Goal: Check status: Check status

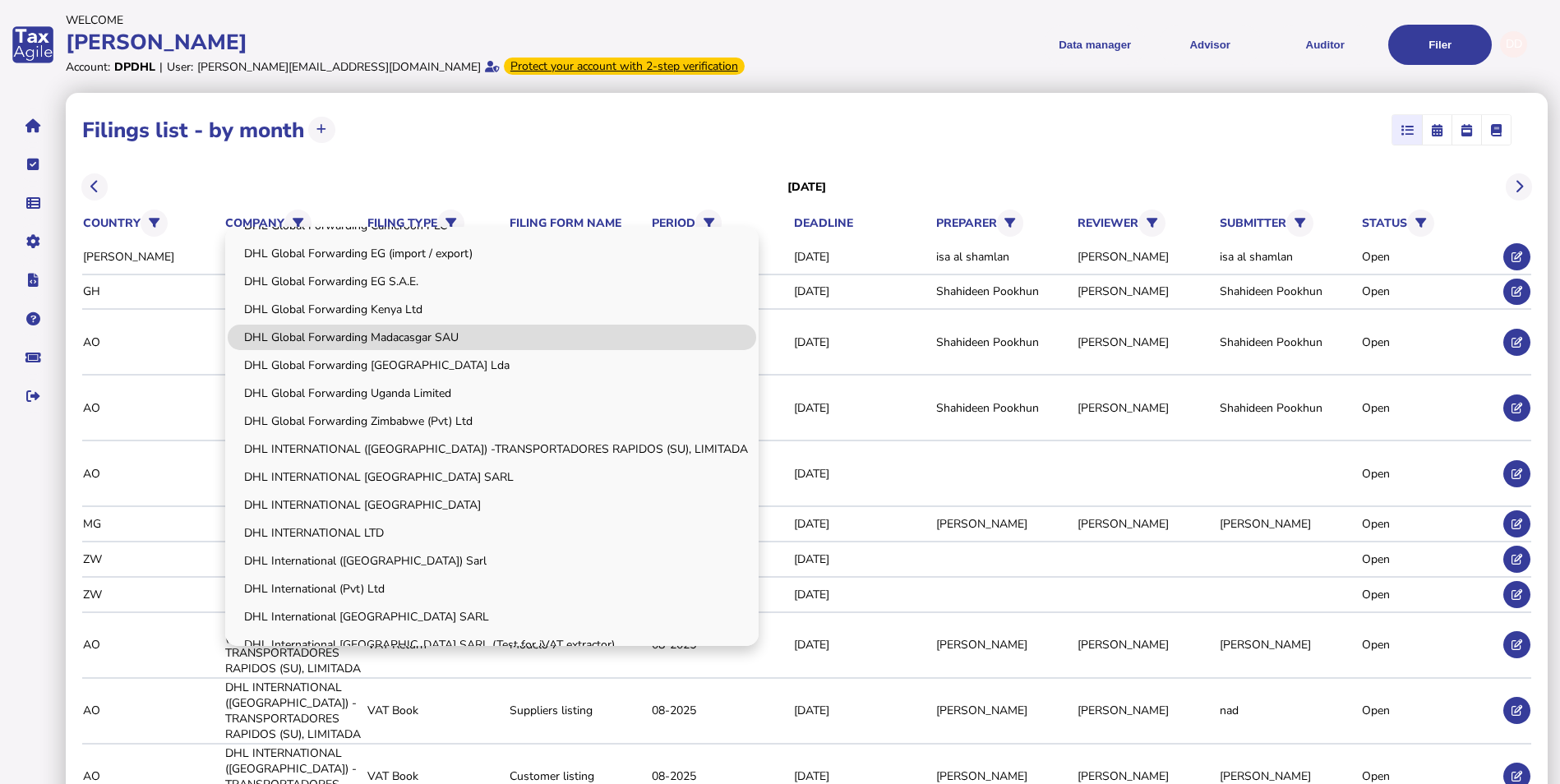
scroll to position [329, 0]
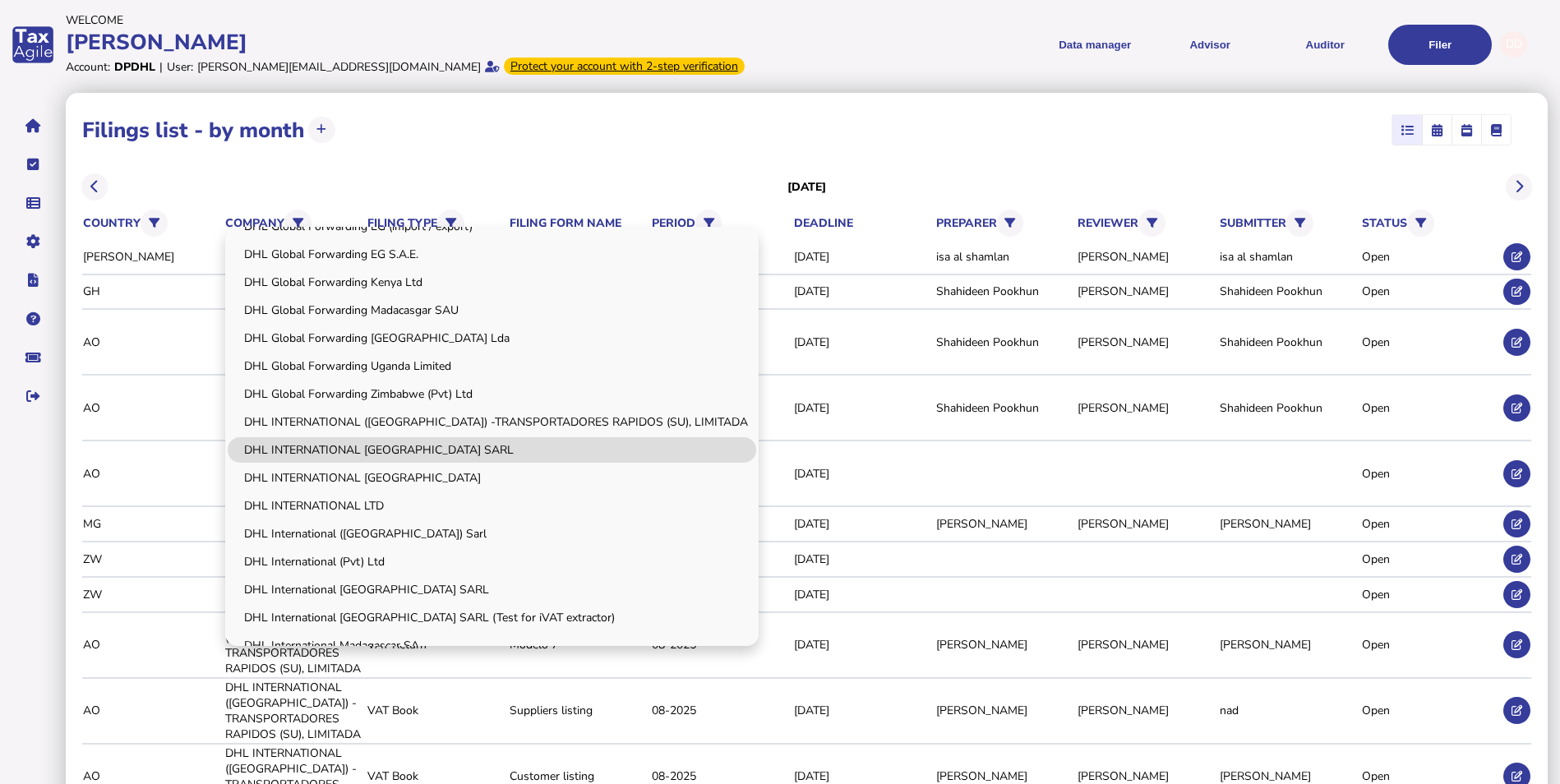
click at [460, 457] on link "DHL INTERNATIONAL [GEOGRAPHIC_DATA] SARL" at bounding box center [492, 450] width 529 height 26
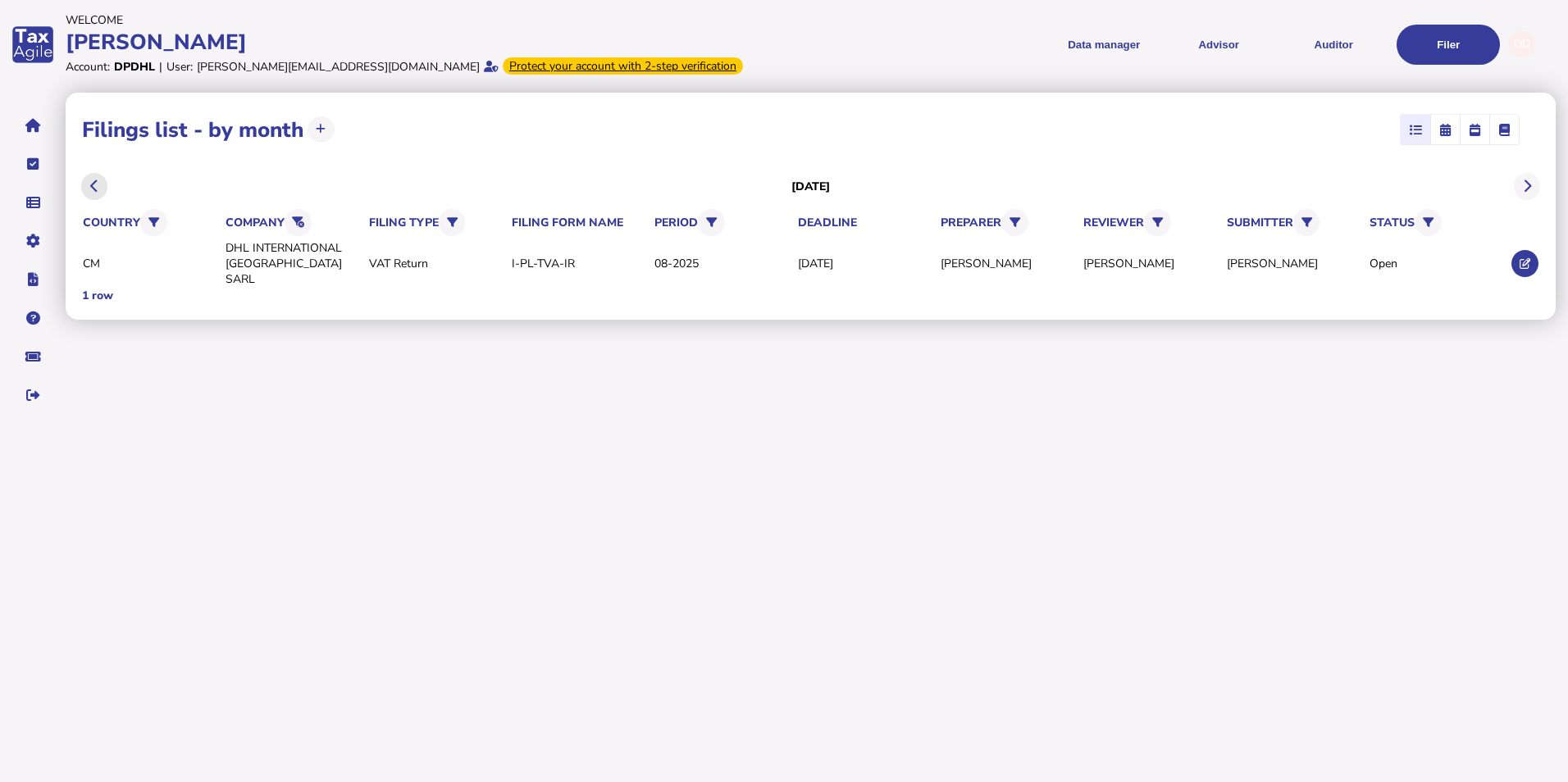
click at [91, 186] on icon at bounding box center [94, 186] width 8 height 1
click at [100, 187] on button at bounding box center [95, 186] width 27 height 27
click at [1530, 186] on icon at bounding box center [1526, 186] width 8 height 1
click at [1523, 265] on button at bounding box center [1525, 264] width 27 height 27
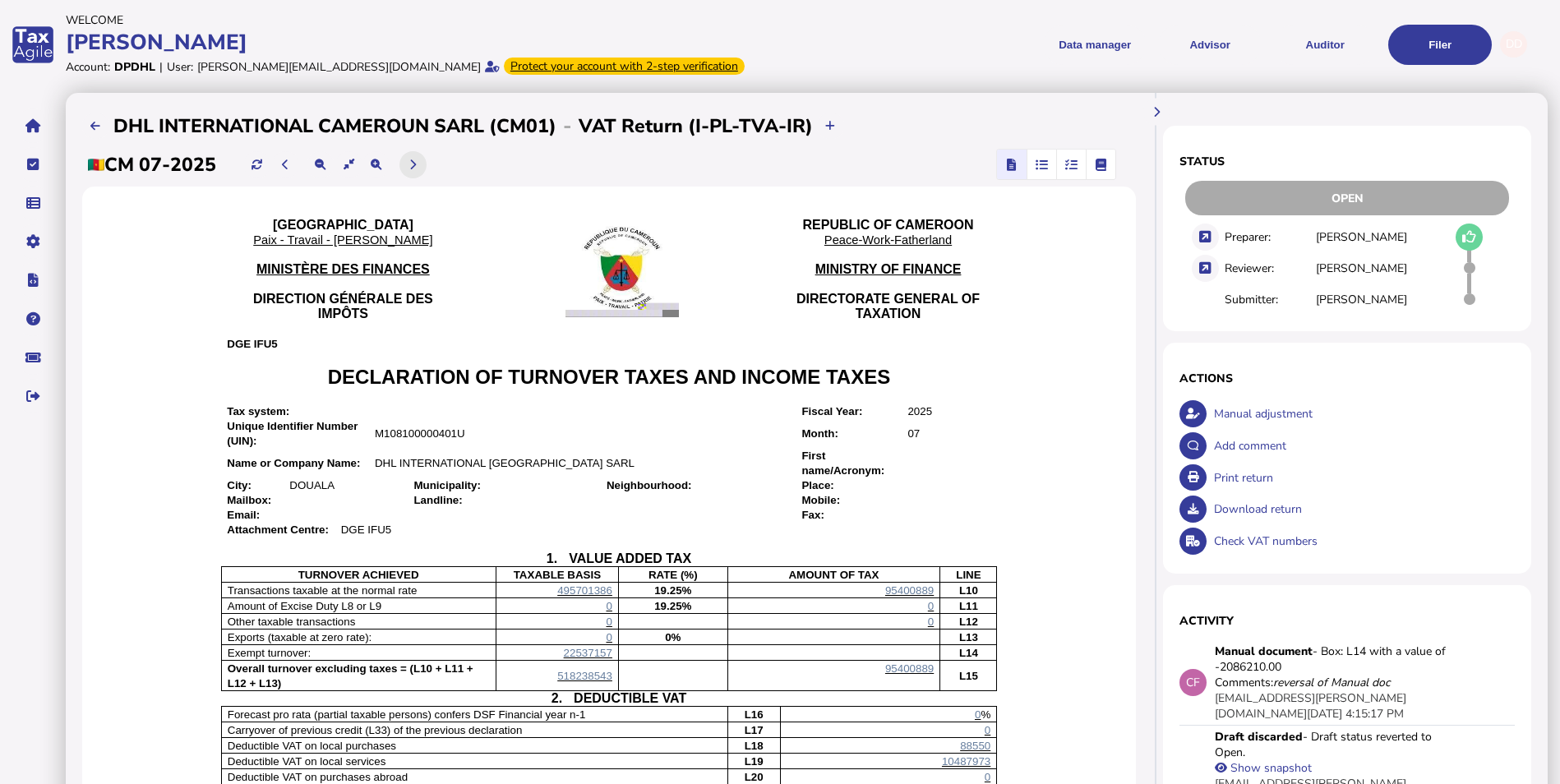
click at [416, 164] on icon at bounding box center [412, 165] width 6 height 11
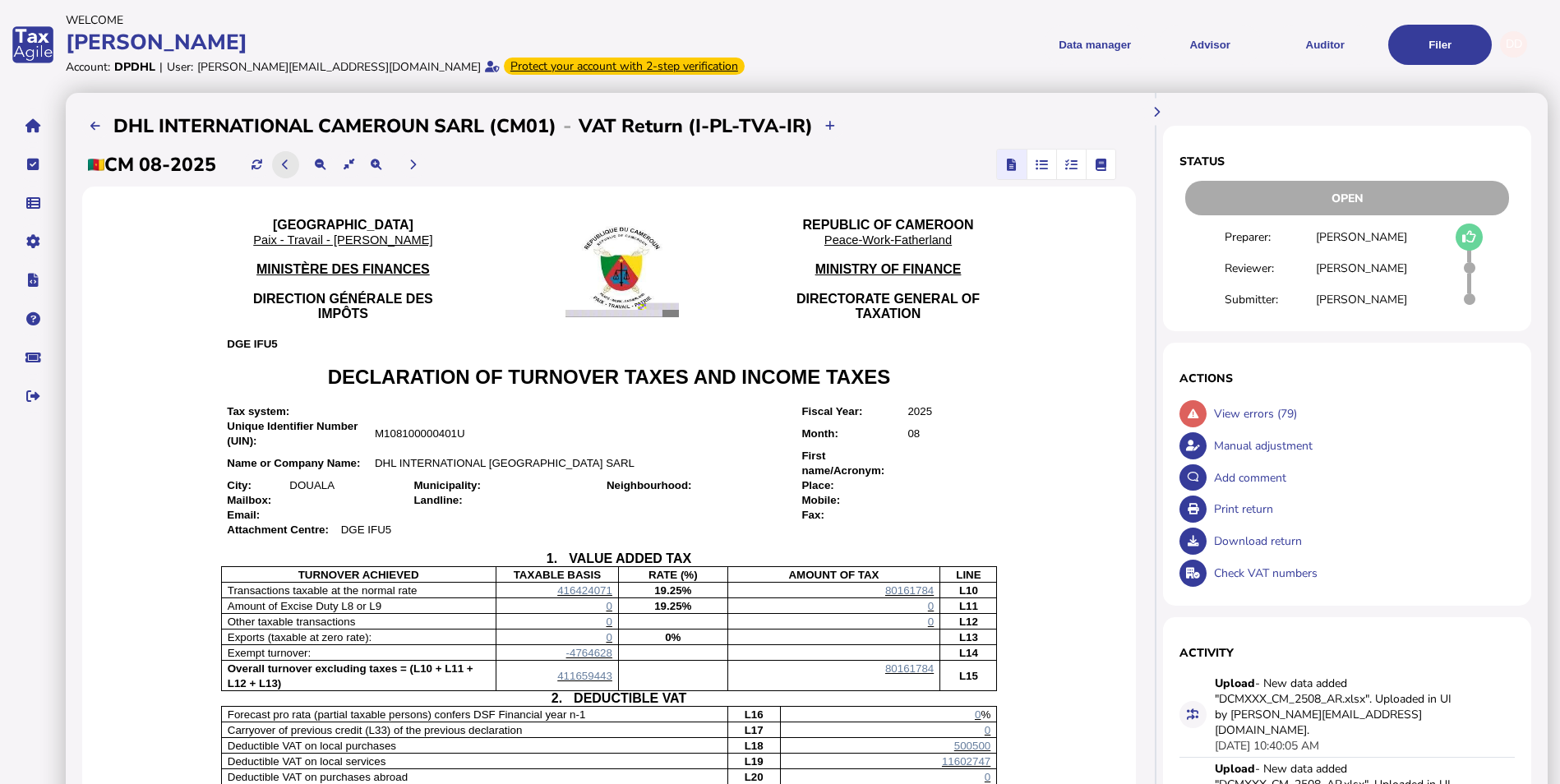
click at [288, 165] on icon at bounding box center [285, 165] width 6 height 11
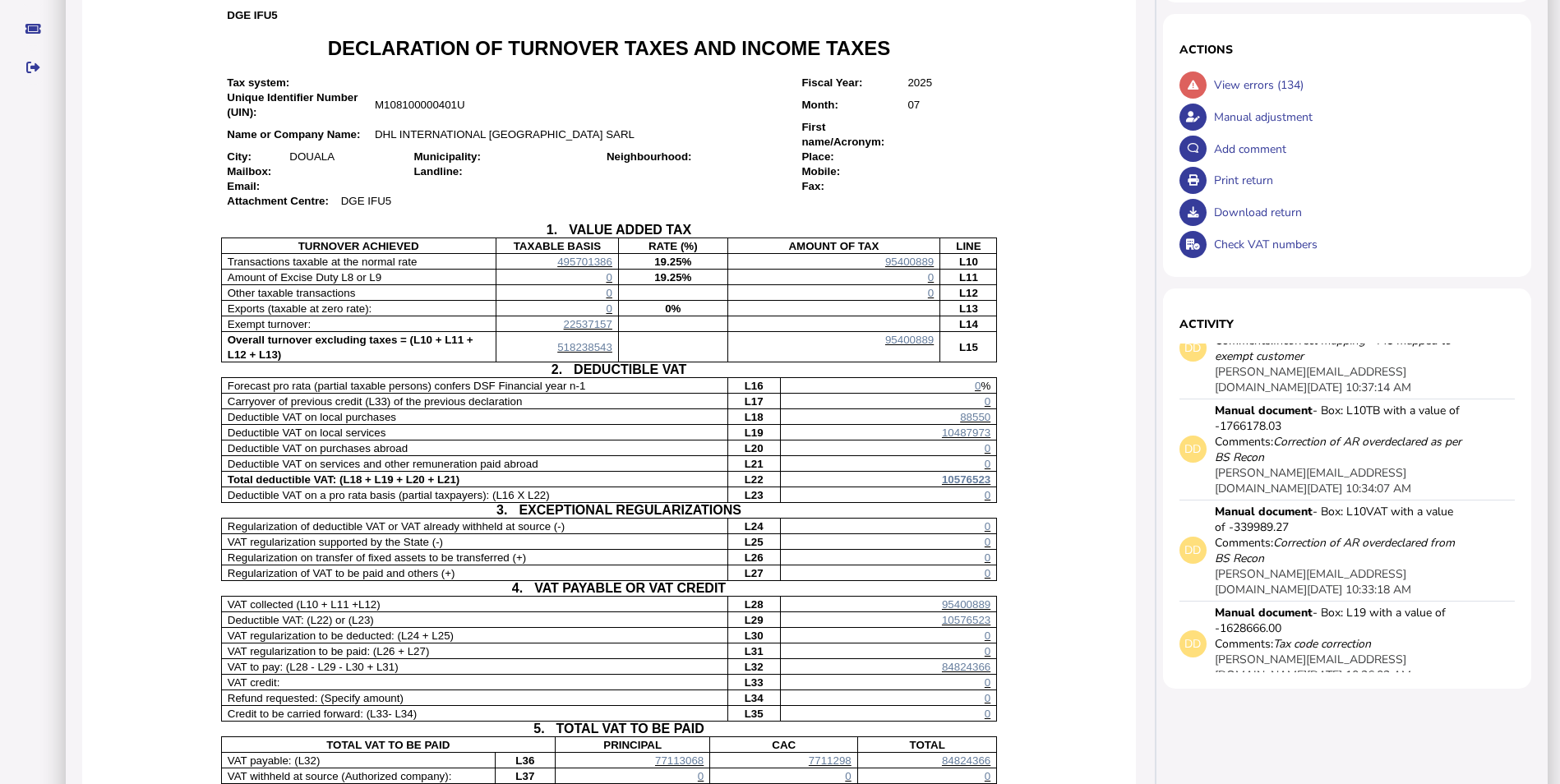
scroll to position [305, 0]
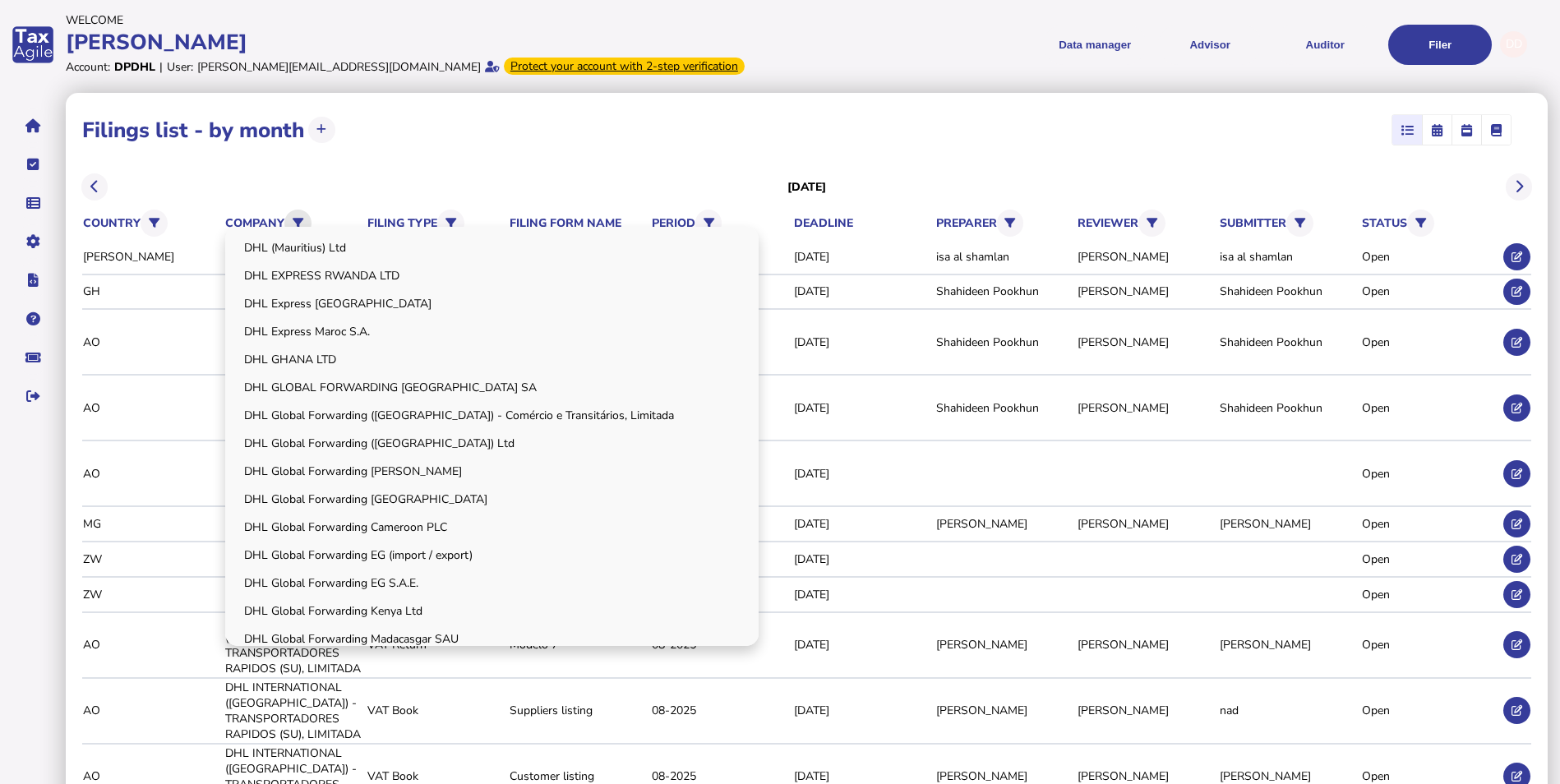
click at [297, 222] on icon at bounding box center [298, 223] width 11 height 11
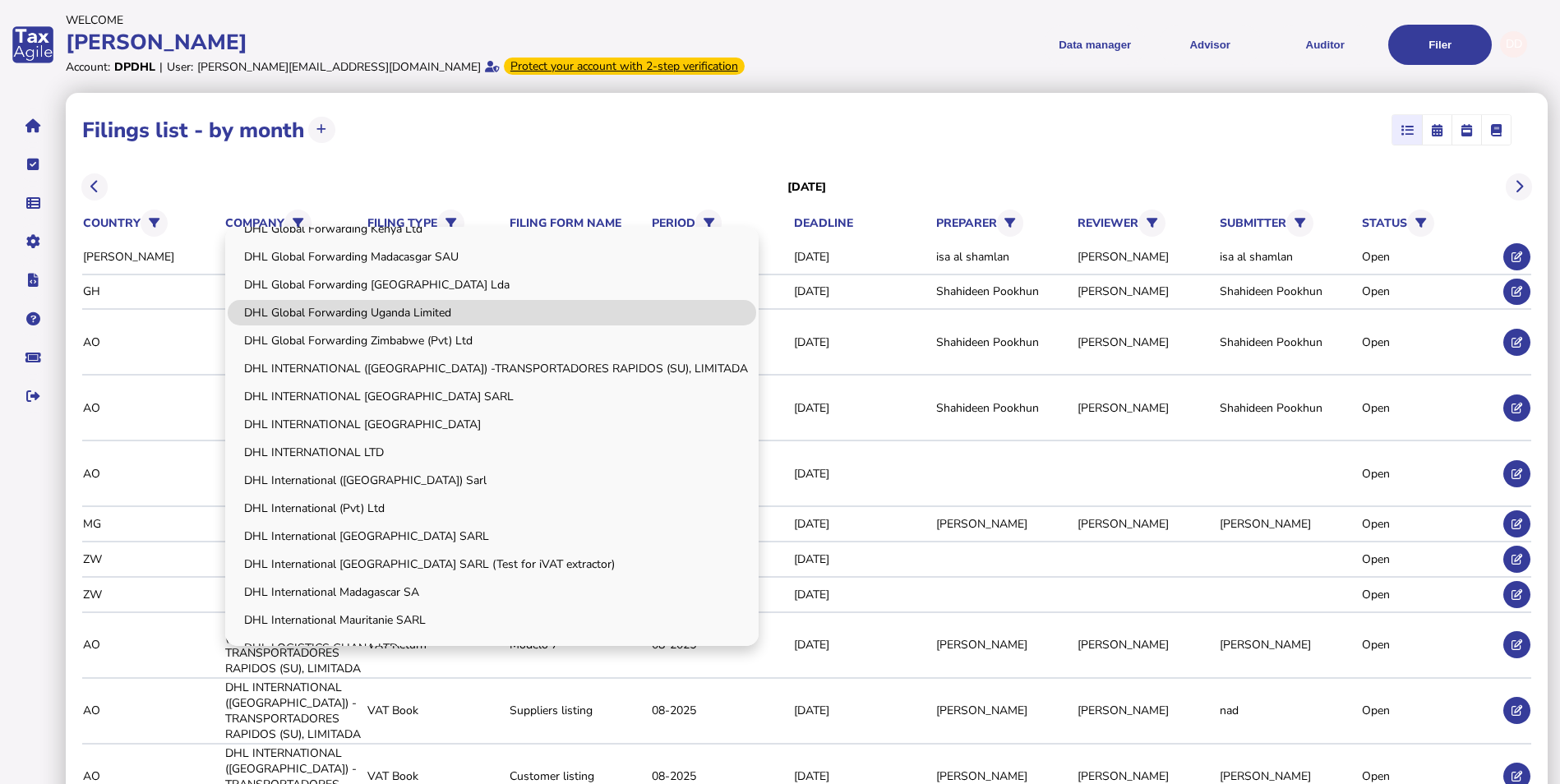
scroll to position [411, 0]
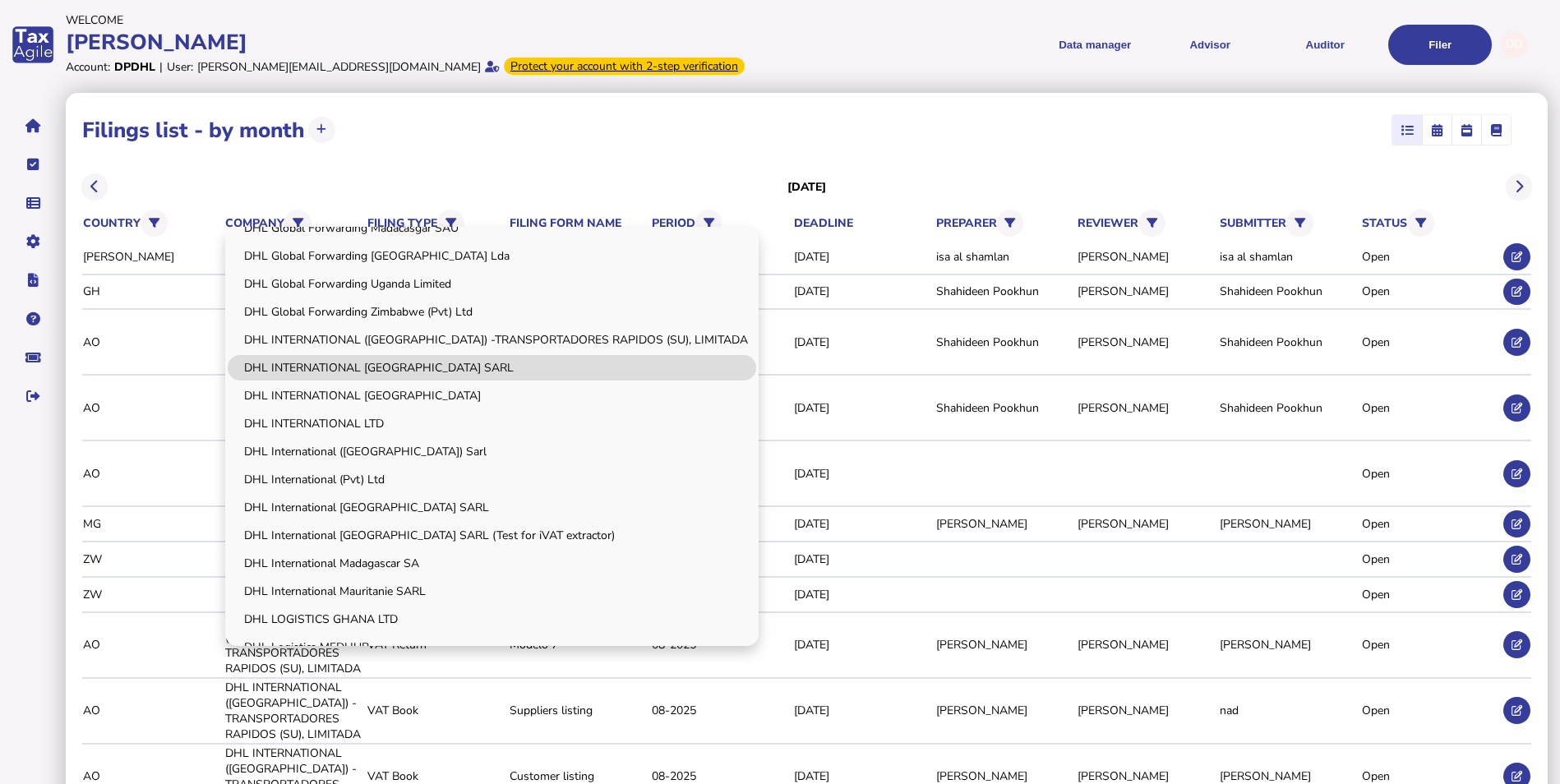
click at [457, 364] on link "DHL INTERNATIONAL [GEOGRAPHIC_DATA] SARL" at bounding box center [492, 368] width 529 height 26
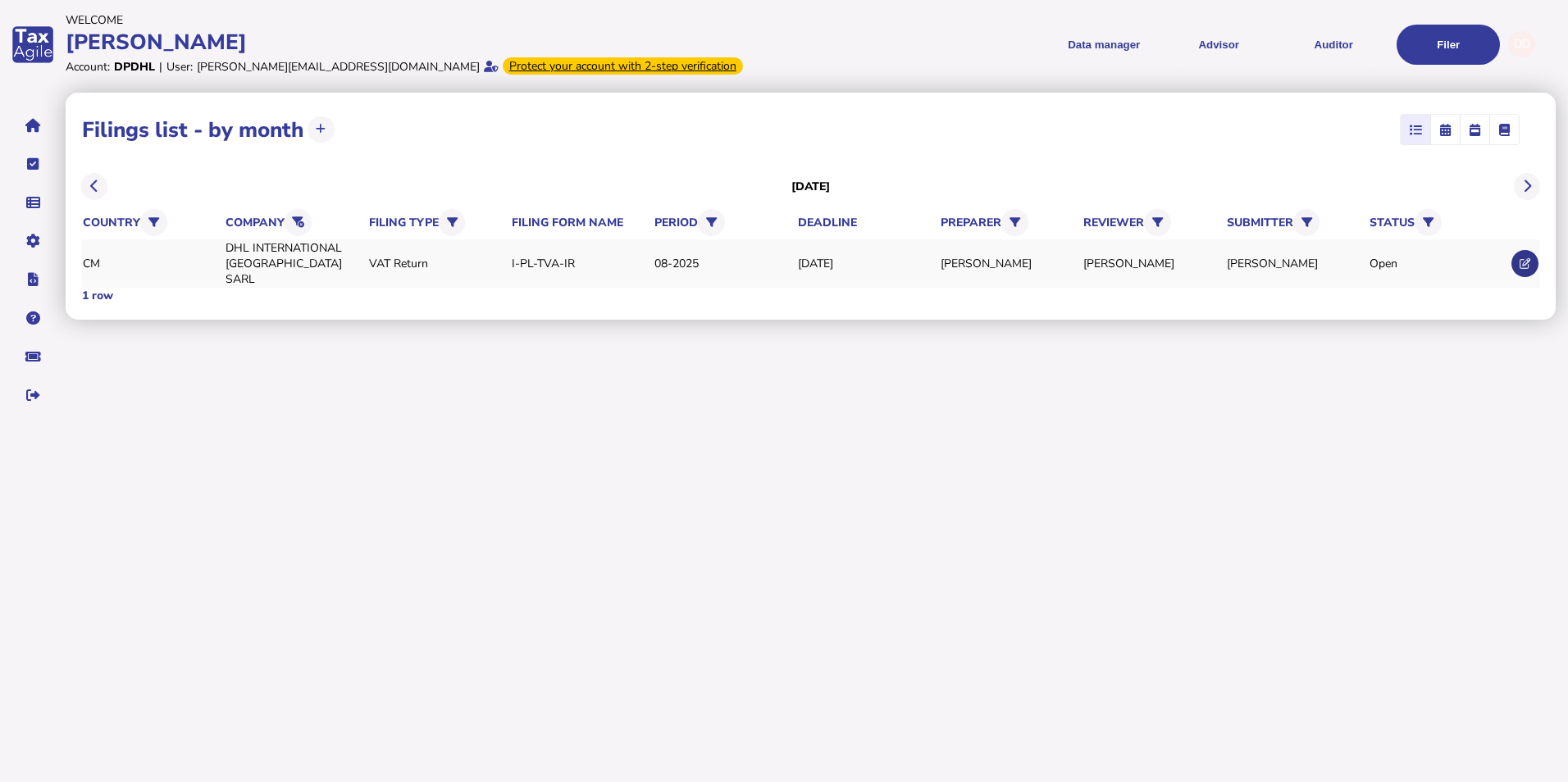
click at [1523, 259] on icon at bounding box center [1525, 264] width 11 height 11
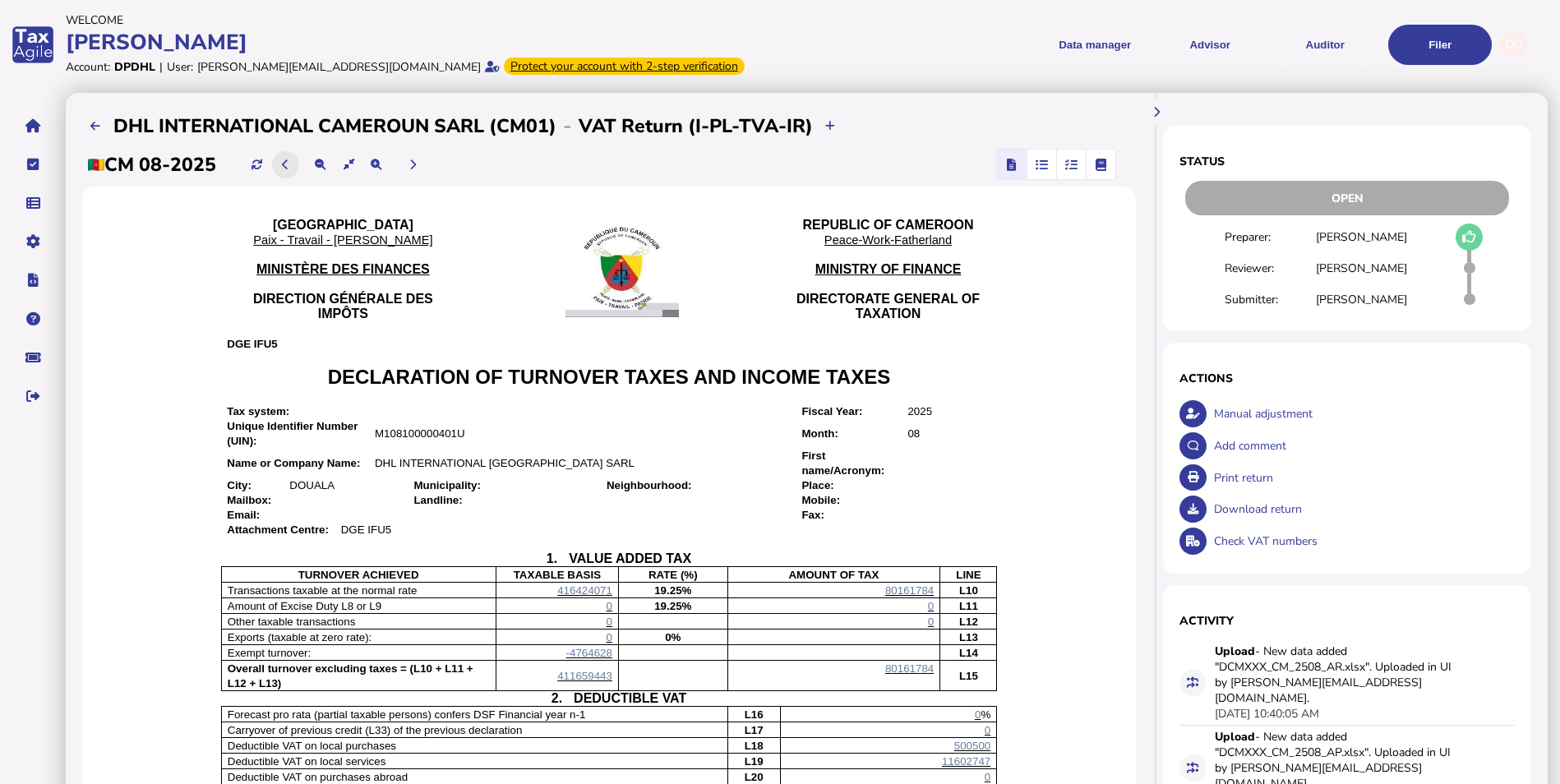
click at [289, 164] on icon at bounding box center [285, 165] width 6 height 11
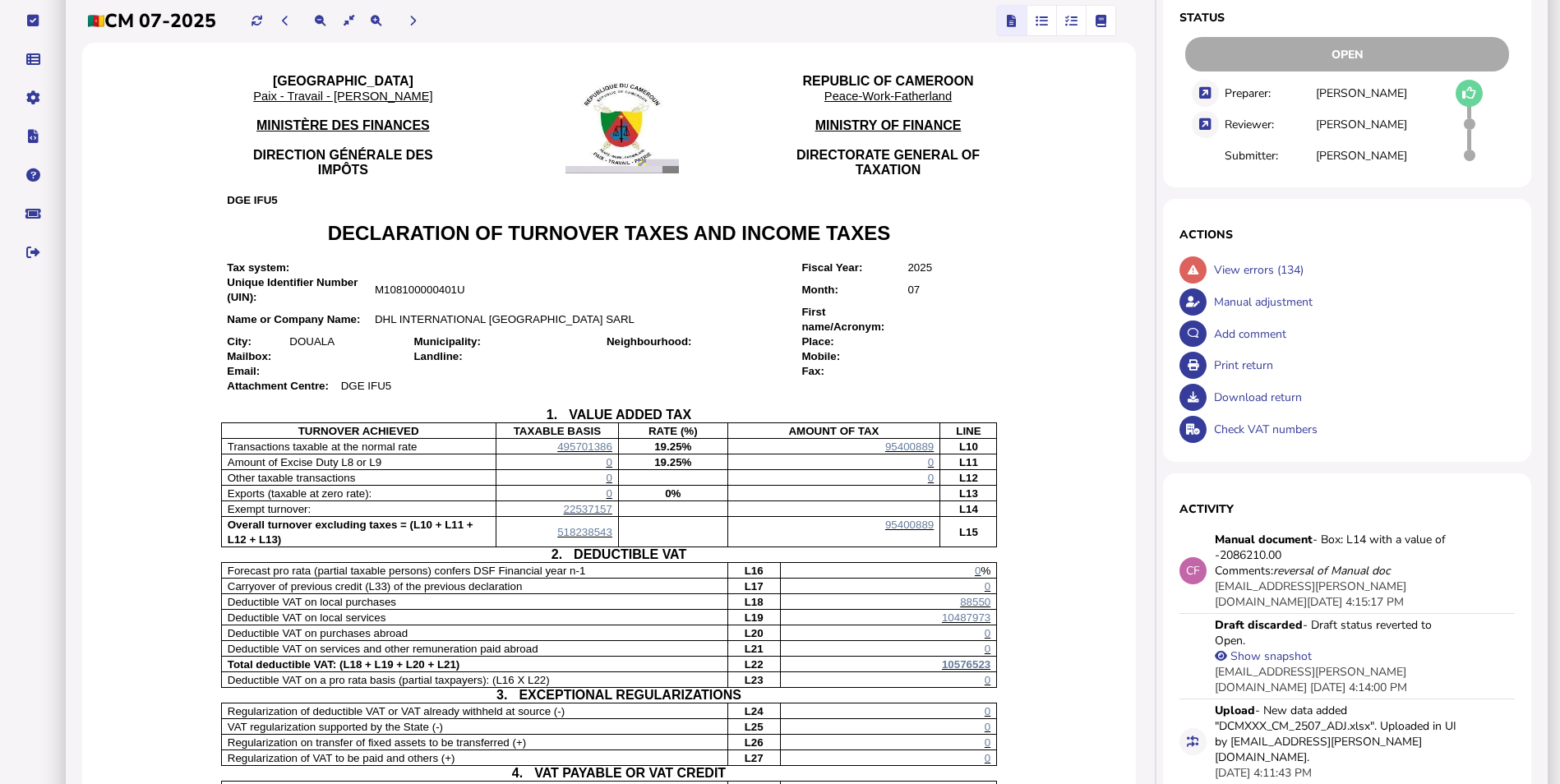
scroll to position [82, 0]
